Goal: Ask a question: Seek information or help from site administrators or community

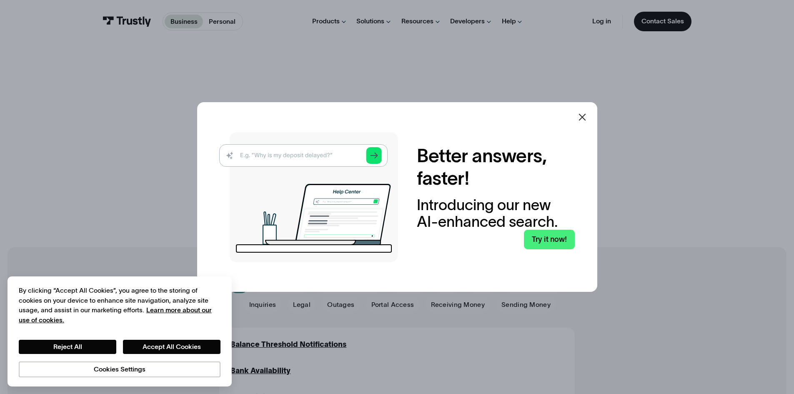
click at [322, 153] on img at bounding box center [308, 197] width 179 height 130
click at [69, 348] on button "Reject All" at bounding box center [68, 347] width 98 height 14
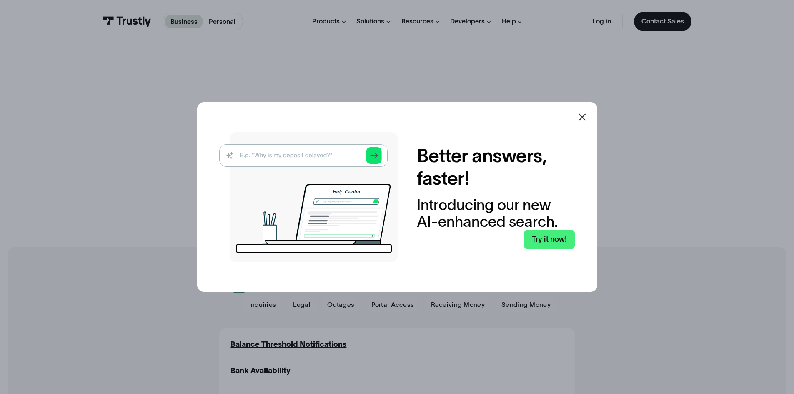
click at [285, 157] on img at bounding box center [308, 197] width 179 height 130
click at [309, 156] on img at bounding box center [308, 197] width 179 height 130
click at [371, 155] on img at bounding box center [308, 197] width 179 height 130
click at [376, 155] on img at bounding box center [308, 197] width 179 height 130
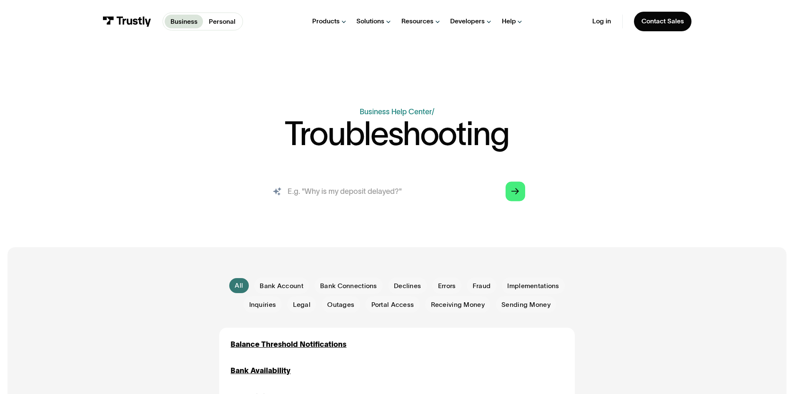
click at [370, 190] on input "search" at bounding box center [396, 191] width 271 height 30
click at [303, 195] on input "wont connect my bank account" at bounding box center [396, 191] width 271 height 30
click at [519, 189] on icon "Arrow Right" at bounding box center [515, 192] width 8 height 8
drag, startPoint x: 320, startPoint y: 192, endPoint x: 537, endPoint y: 170, distance: 218.6
click at [537, 170] on div "Business Help Center Personal Help Center / Troubleshooting AI-powered search (…" at bounding box center [397, 160] width 542 height 108
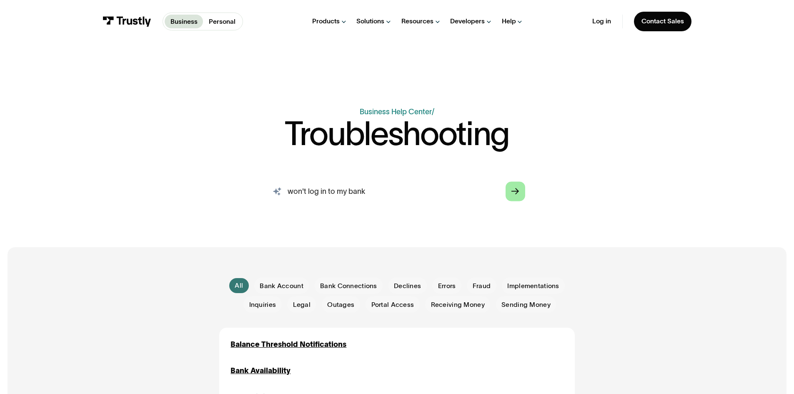
type input "won't log in to my bank"
click at [517, 195] on icon "Arrow Right" at bounding box center [515, 192] width 8 height 8
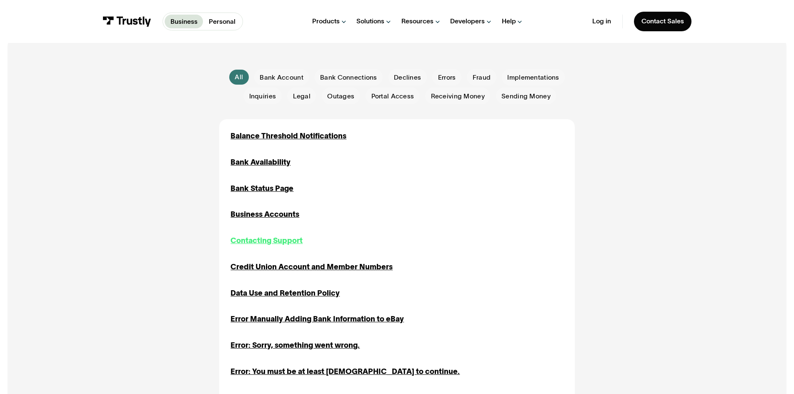
click at [288, 244] on div "Contacting Support" at bounding box center [266, 240] width 72 height 11
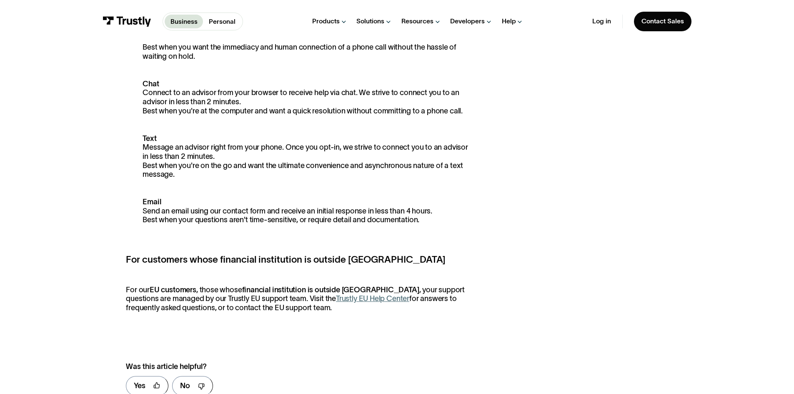
scroll to position [125, 0]
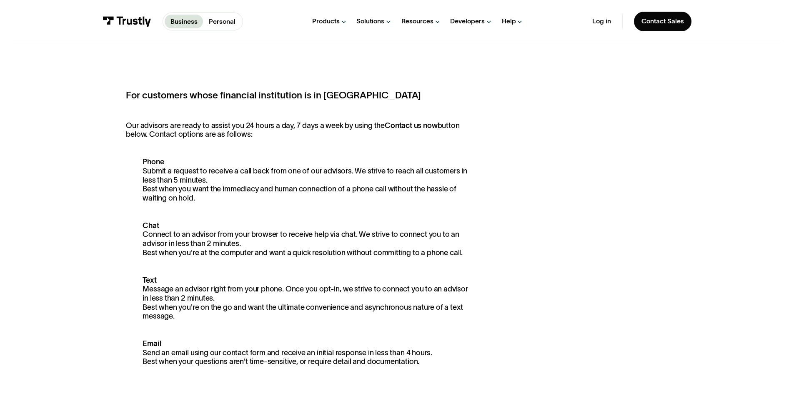
click at [162, 190] on p "Phone Submit a request to receive a call back from one of our advisors. We stri…" at bounding box center [300, 180] width 349 height 45
drag, startPoint x: 165, startPoint y: 185, endPoint x: 184, endPoint y: 182, distance: 19.5
click at [168, 184] on p "Phone Submit a request to receive a call back from one of our advisors. We stri…" at bounding box center [300, 180] width 349 height 45
drag, startPoint x: 184, startPoint y: 182, endPoint x: 218, endPoint y: 180, distance: 33.4
click at [191, 181] on p "Phone Submit a request to receive a call back from one of our advisors. We stri…" at bounding box center [300, 180] width 349 height 45
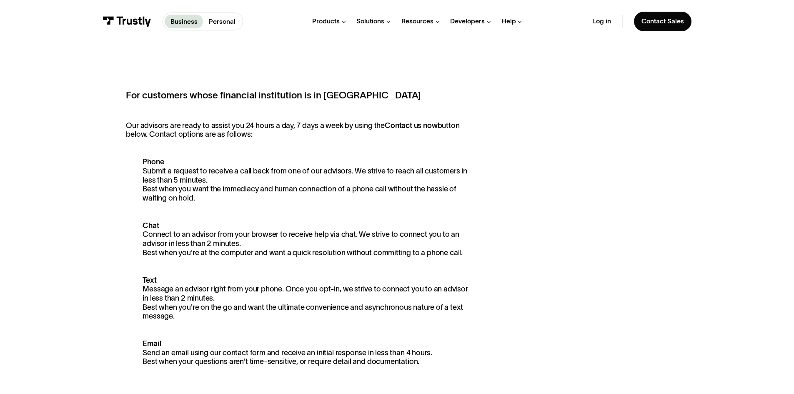
click at [224, 180] on p "Phone Submit a request to receive a call back from one of our advisors. We stri…" at bounding box center [300, 180] width 349 height 45
click at [263, 181] on p "Phone Submit a request to receive a call back from one of our advisors. We stri…" at bounding box center [300, 180] width 349 height 45
drag, startPoint x: 291, startPoint y: 181, endPoint x: 328, endPoint y: 181, distance: 37.1
click at [299, 181] on p "Phone Submit a request to receive a call back from one of our advisors. We stri…" at bounding box center [300, 180] width 349 height 45
drag, startPoint x: 328, startPoint y: 181, endPoint x: 370, endPoint y: 183, distance: 41.3
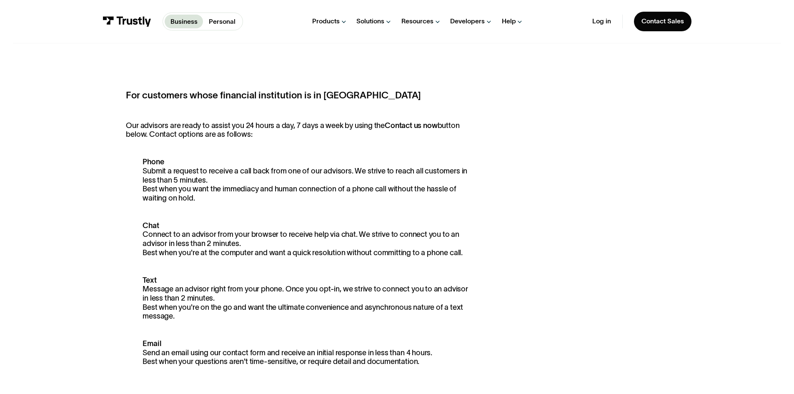
click at [336, 181] on p "Phone Submit a request to receive a call back from one of our advisors. We stri…" at bounding box center [300, 180] width 349 height 45
drag, startPoint x: 370, startPoint y: 183, endPoint x: 423, endPoint y: 172, distance: 54.5
click at [392, 180] on p "Phone Submit a request to receive a call back from one of our advisors. We stri…" at bounding box center [300, 180] width 349 height 45
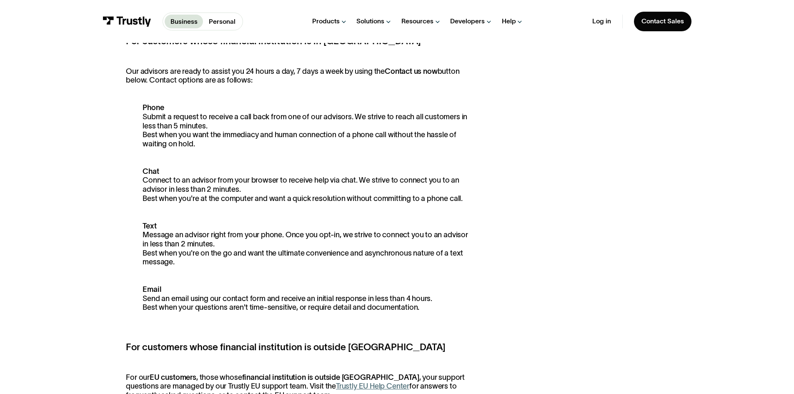
scroll to position [167, 0]
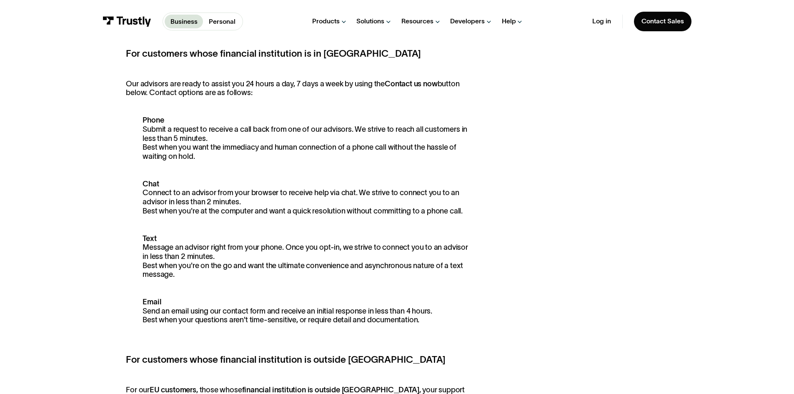
click at [165, 95] on p "Our advisors are ready to assist you 24 hours a day, 7 days a week by using the…" at bounding box center [300, 89] width 349 height 18
drag, startPoint x: 165, startPoint y: 95, endPoint x: 190, endPoint y: 93, distance: 25.1
click at [171, 95] on p "Our advisors are ready to assist you 24 hours a day, 7 days a week by using the…" at bounding box center [300, 89] width 349 height 18
drag, startPoint x: 190, startPoint y: 93, endPoint x: 199, endPoint y: 93, distance: 8.3
click at [199, 93] on p "Our advisors are ready to assist you 24 hours a day, 7 days a week by using the…" at bounding box center [300, 89] width 349 height 18
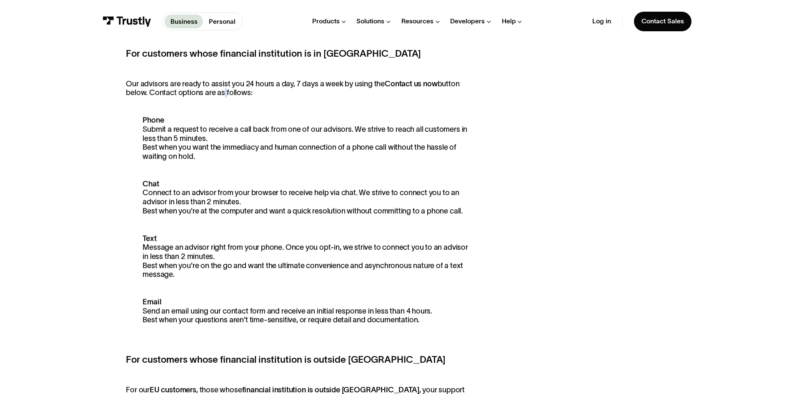
drag, startPoint x: 222, startPoint y: 93, endPoint x: 264, endPoint y: 92, distance: 42.1
click at [233, 93] on p "Our advisors are ready to assist you 24 hours a day, 7 days a week by using the…" at bounding box center [300, 89] width 349 height 18
drag, startPoint x: 283, startPoint y: 92, endPoint x: 353, endPoint y: 91, distance: 70.0
click at [305, 91] on p "Our advisors are ready to assist you 24 hours a day, 7 days a week by using the…" at bounding box center [300, 89] width 349 height 18
click at [387, 91] on p "Our advisors are ready to assist you 24 hours a day, 7 days a week by using the…" at bounding box center [300, 89] width 349 height 18
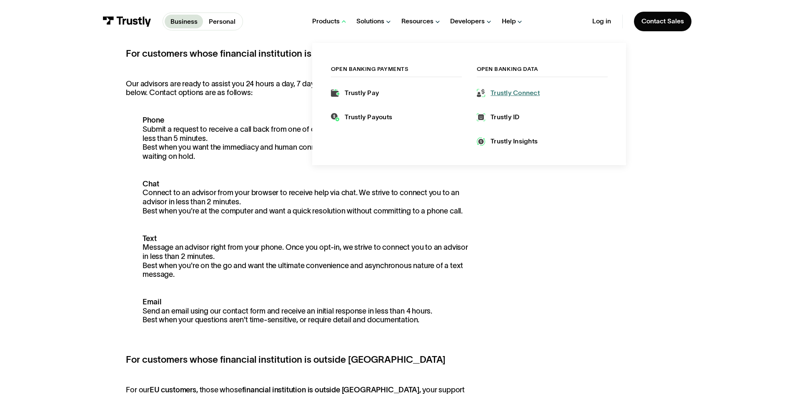
click at [503, 94] on div "Trustly Connect" at bounding box center [515, 92] width 49 height 9
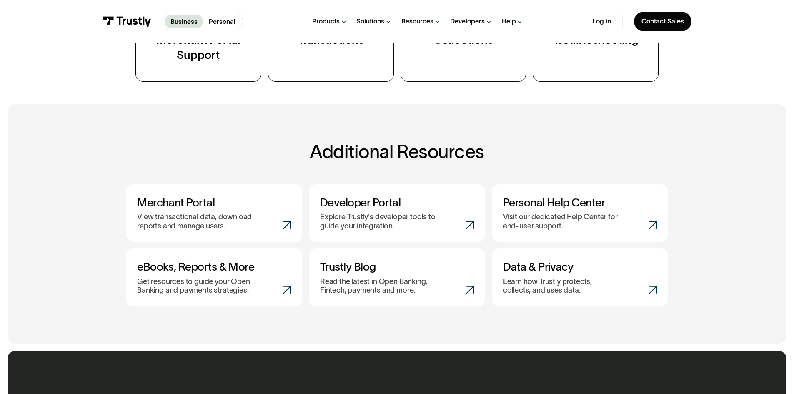
scroll to position [417, 0]
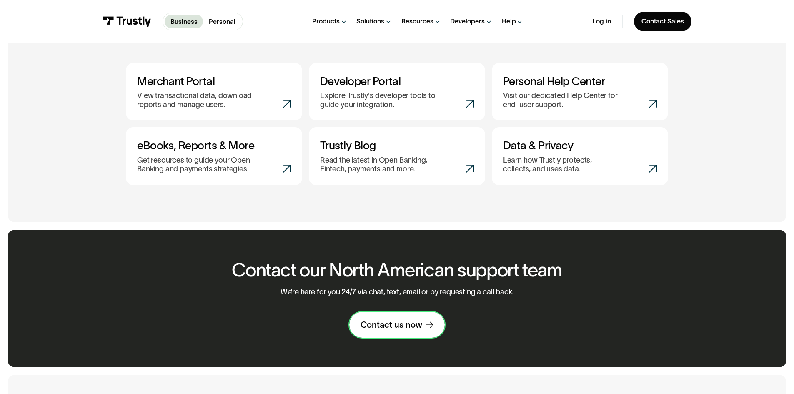
click at [423, 331] on link "Contact us now" at bounding box center [396, 325] width 95 height 26
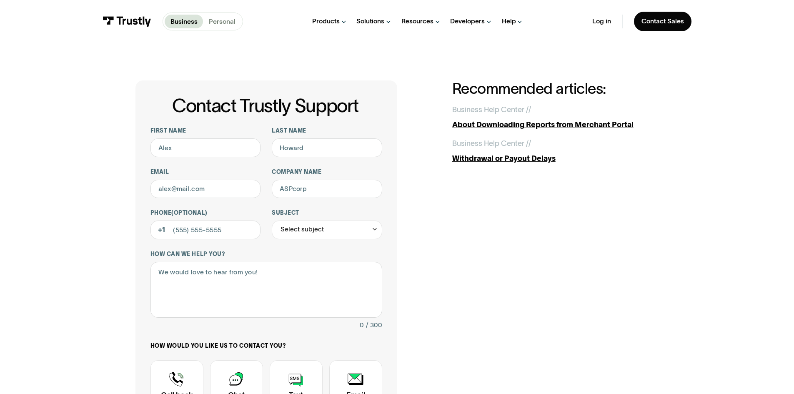
click at [218, 18] on p "Personal" at bounding box center [222, 22] width 27 height 10
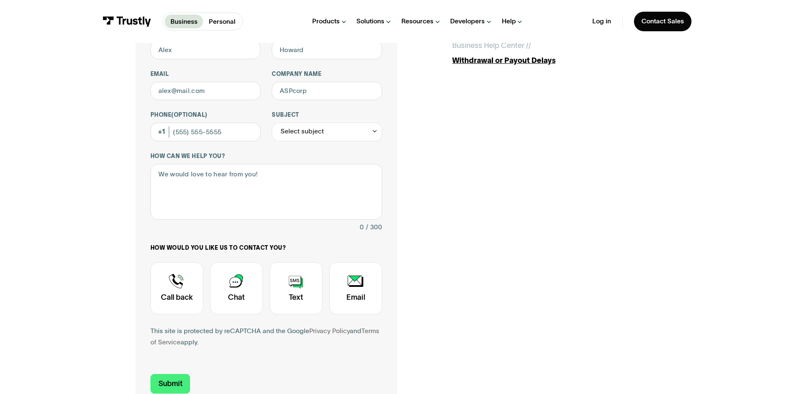
scroll to position [83, 0]
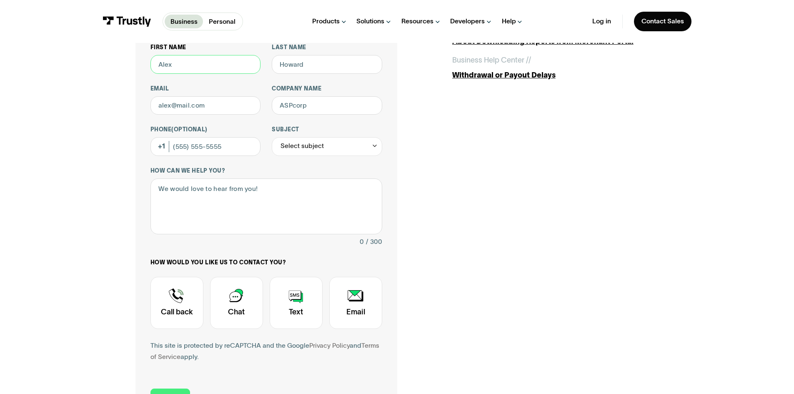
click at [209, 58] on input "First name" at bounding box center [205, 64] width 110 height 19
type input "[PERSON_NAME]"
type input "Lamb"
type input "[PERSON_NAME][EMAIL_ADDRESS][DOMAIN_NAME]"
type input "Fermium IT"
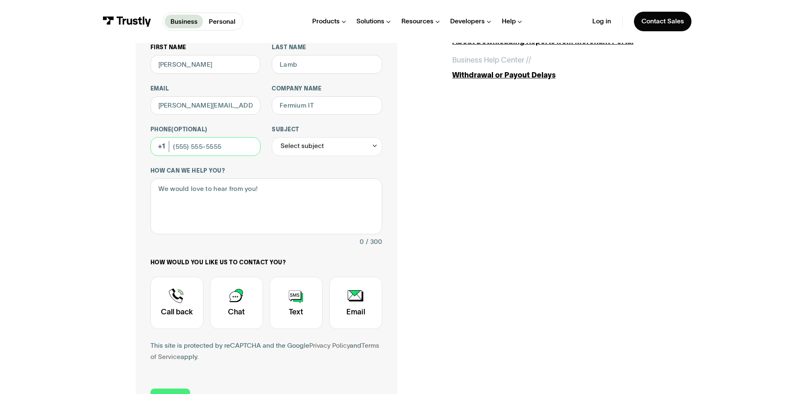
type input "[PHONE_NUMBER]"
drag, startPoint x: 331, startPoint y: 106, endPoint x: 258, endPoint y: 107, distance: 72.9
click at [258, 107] on div "First name [PERSON_NAME] name [PERSON_NAME] Email [PERSON_NAME][EMAIL_ADDRESS][…" at bounding box center [266, 209] width 232 height 330
type input "Chasing Legends"
drag, startPoint x: 230, startPoint y: 107, endPoint x: 105, endPoint y: 105, distance: 125.1
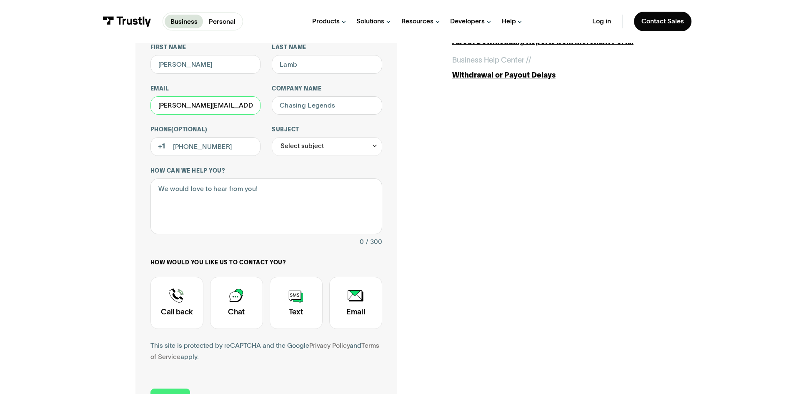
click at [105, 105] on div "Contact Trustly Support First name [PERSON_NAME] name [PERSON_NAME] Email [PERS…" at bounding box center [397, 210] width 757 height 501
type input "[EMAIL_ADDRESS][DOMAIN_NAME]"
click at [314, 152] on div "Select subject" at bounding box center [302, 145] width 43 height 11
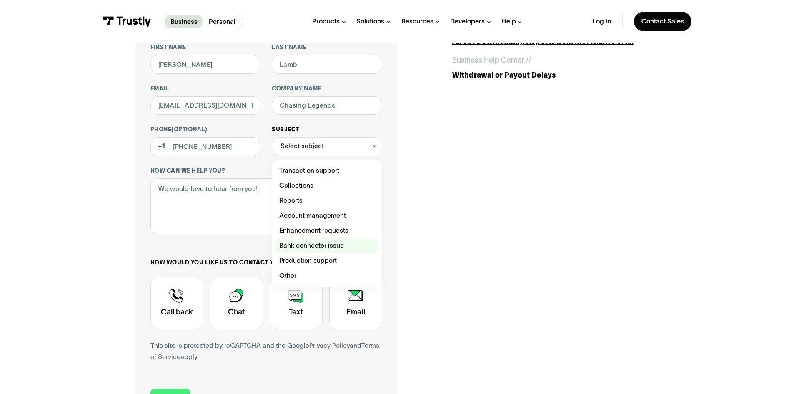
click at [322, 253] on div "Contact Trustly Support" at bounding box center [327, 245] width 103 height 15
type input "**********"
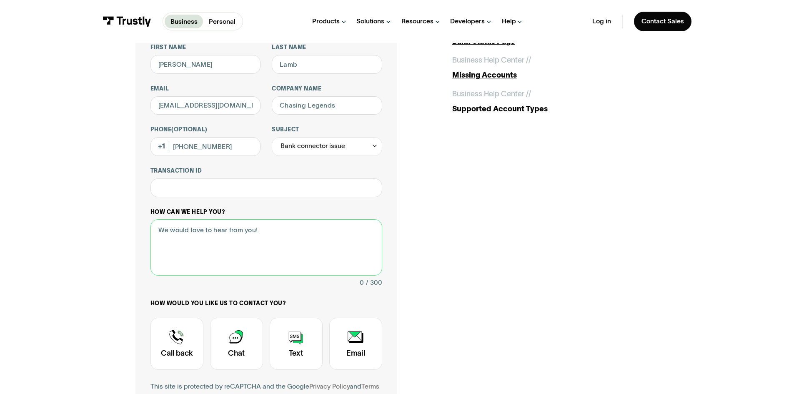
click at [190, 237] on textarea "How can we help you?" at bounding box center [266, 247] width 232 height 56
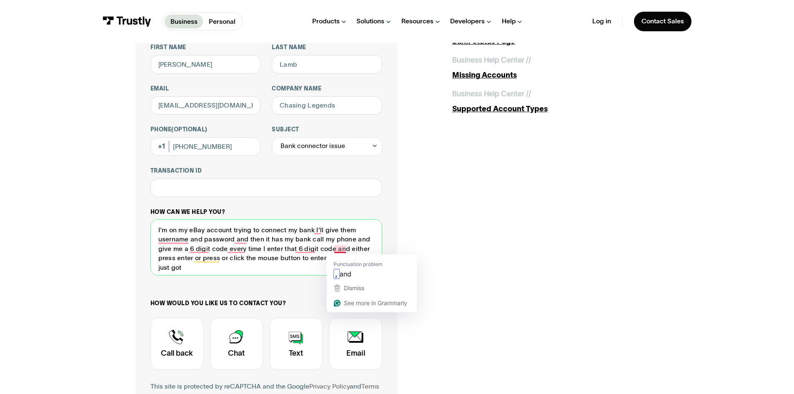
click at [346, 248] on textarea "I'm on my eBay account trying to connect my bank I'll give them username and pa…" at bounding box center [266, 247] width 232 height 56
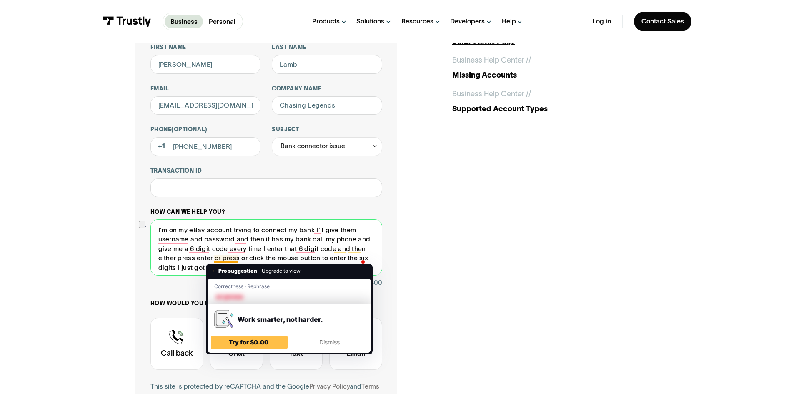
drag, startPoint x: 245, startPoint y: 260, endPoint x: 220, endPoint y: 263, distance: 24.7
click at [220, 263] on textarea "I'm on my eBay account trying to connect my bank I'll give them username and pa…" at bounding box center [266, 247] width 232 height 56
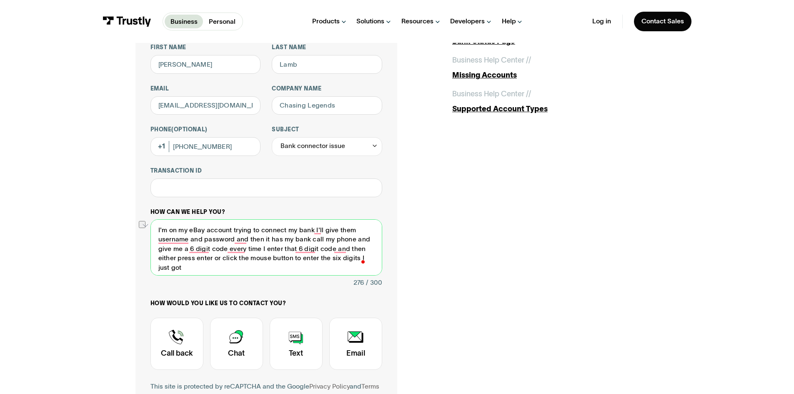
scroll to position [3, 0]
drag, startPoint x: 249, startPoint y: 261, endPoint x: 359, endPoint y: 272, distance: 110.5
click at [359, 272] on textarea "I'm on my eBay account trying to connect my bank I'll give them username and pa…" at bounding box center [266, 247] width 232 height 56
click at [305, 265] on textarea "I'm on my eBay account trying to connect my bank I'll give them username and pa…" at bounding box center [266, 247] width 232 height 56
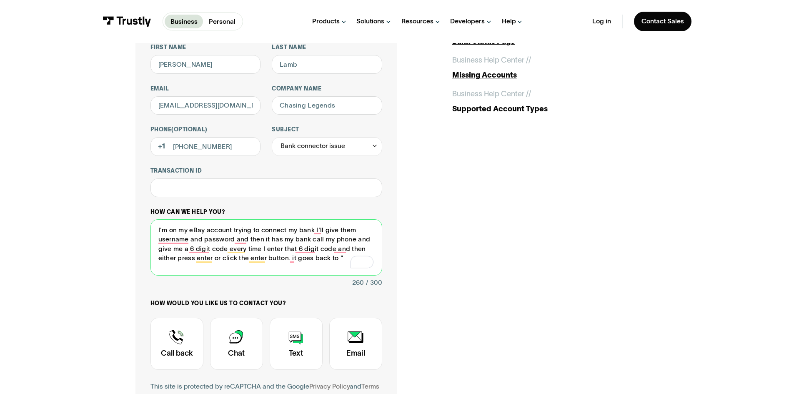
paste textarea "We're sorry we couldn't process the requ"
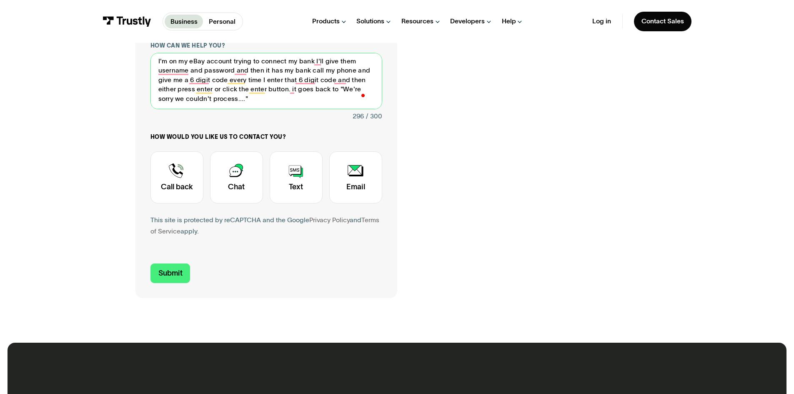
scroll to position [250, 0]
type textarea "I'm on my eBay account trying to connect my bank I'll give them username and pa…"
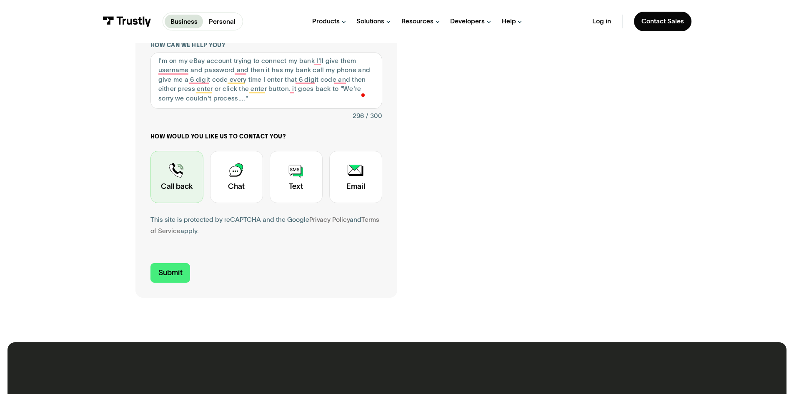
click at [183, 185] on div "Contact Trustly Support" at bounding box center [176, 177] width 53 height 52
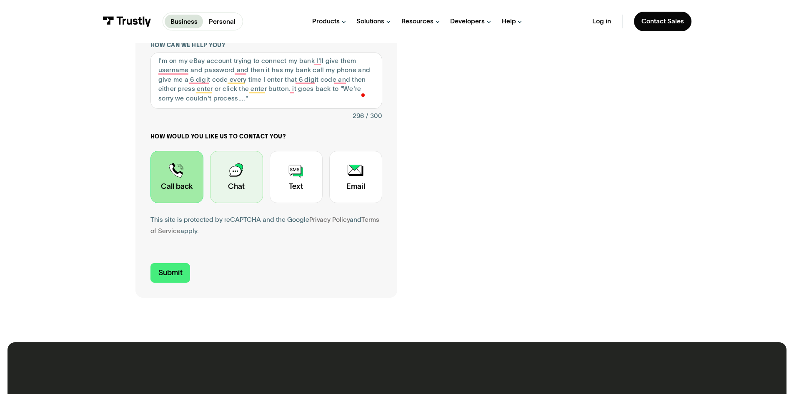
click at [238, 188] on div "Contact Trustly Support" at bounding box center [236, 177] width 53 height 52
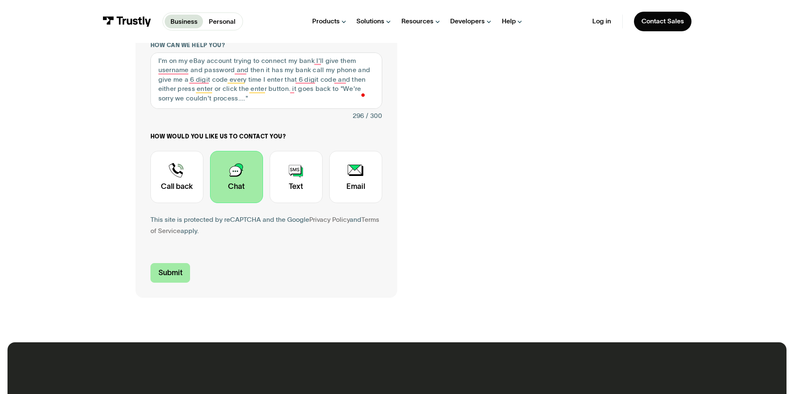
click at [172, 278] on input "Submit" at bounding box center [170, 273] width 40 height 20
type input "[PHONE_NUMBER]"
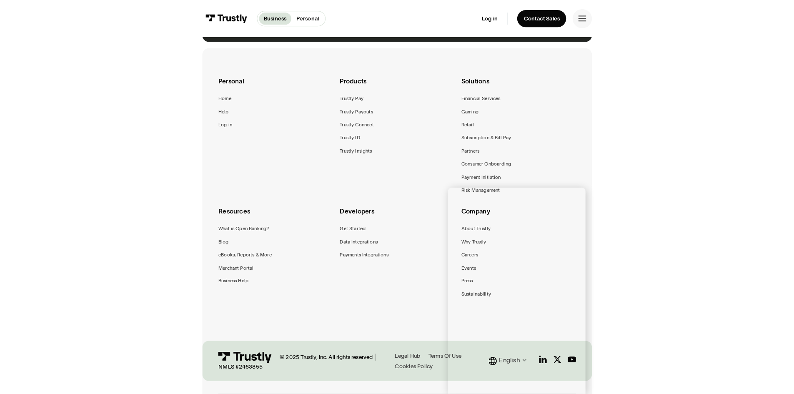
scroll to position [0, 0]
